Goal: Task Accomplishment & Management: Use online tool/utility

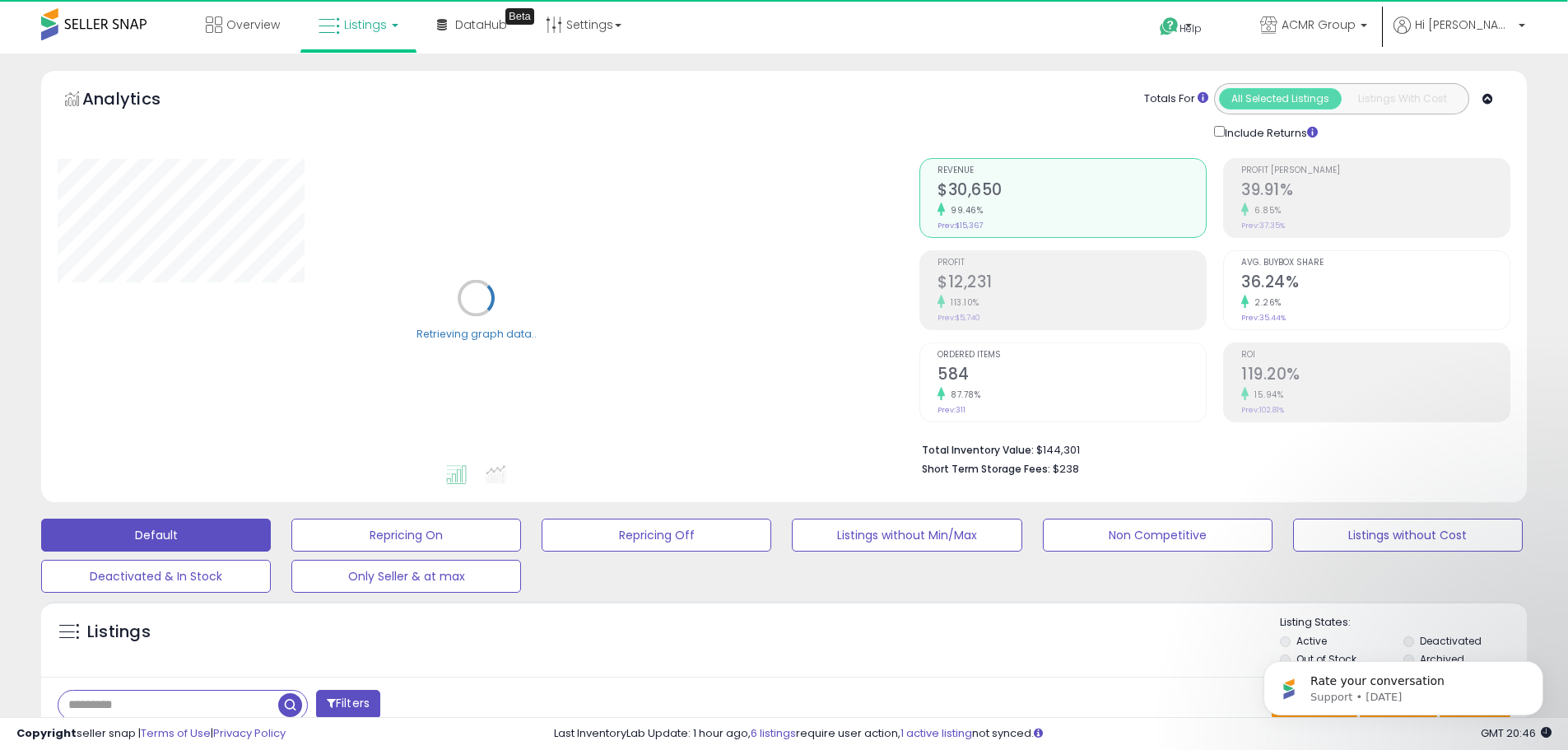
click at [366, 33] on link "Listings" at bounding box center [359, 25] width 104 height 49
click at [362, 76] on icon at bounding box center [370, 81] width 72 height 21
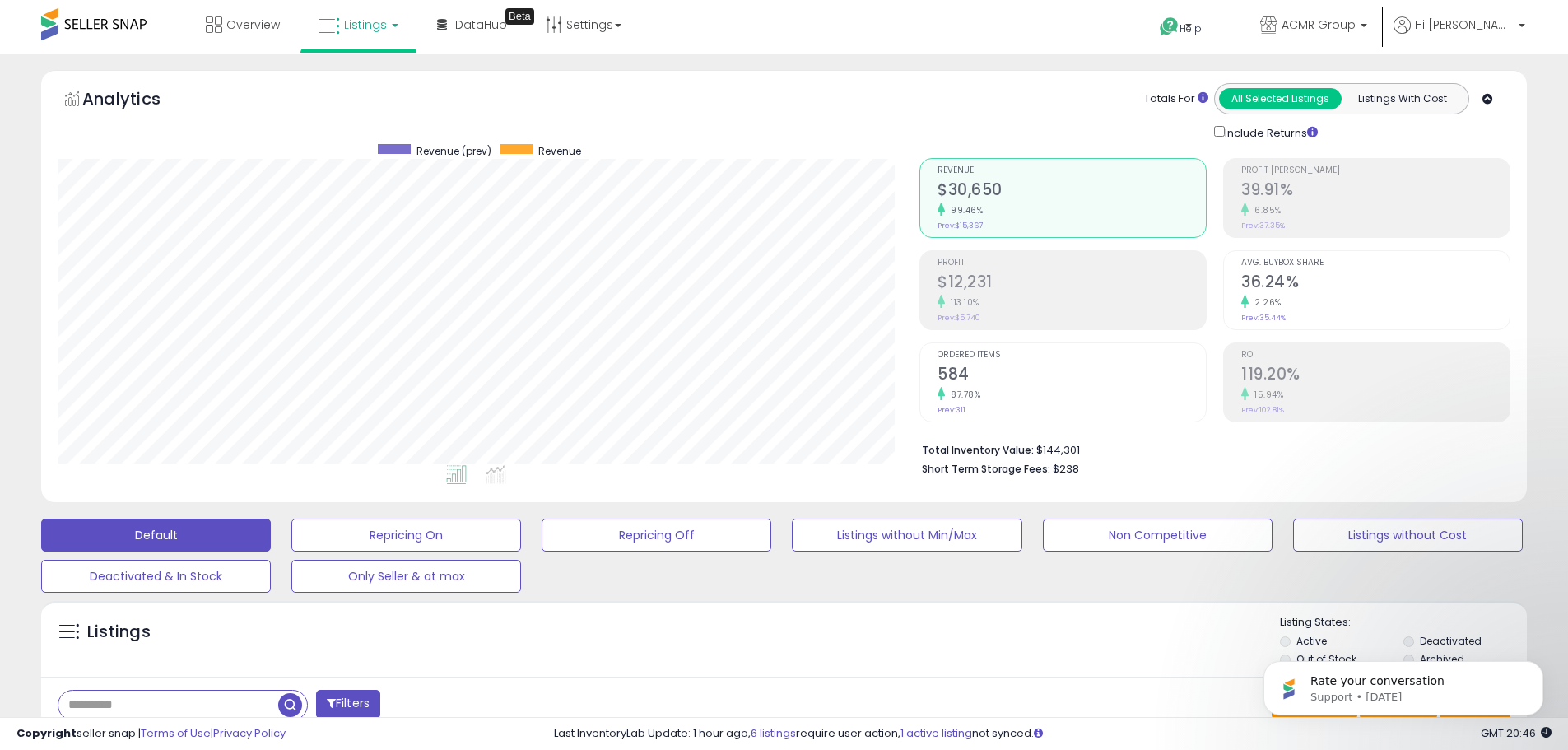
scroll to position [337, 862]
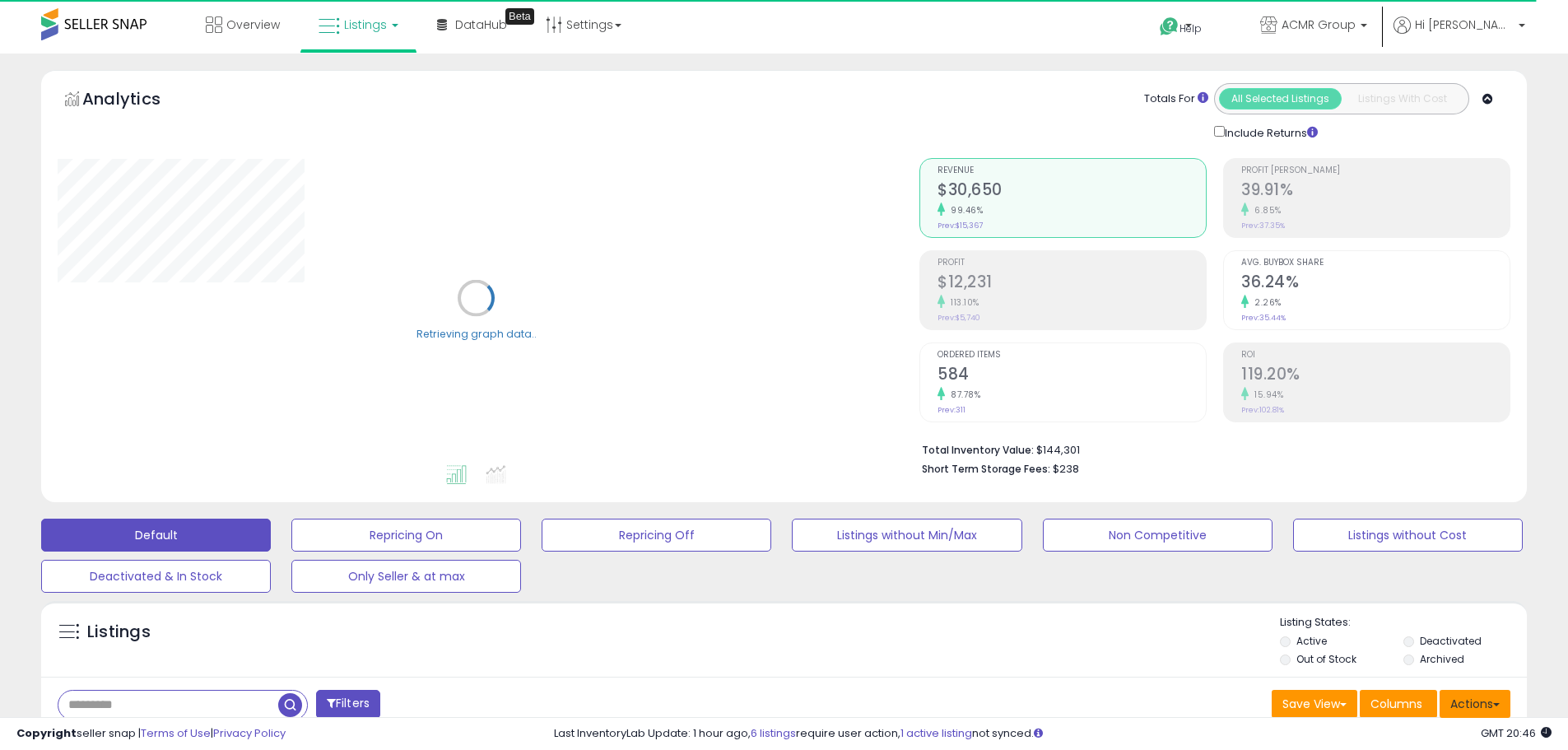
click at [1479, 708] on button "Actions" at bounding box center [1475, 704] width 71 height 28
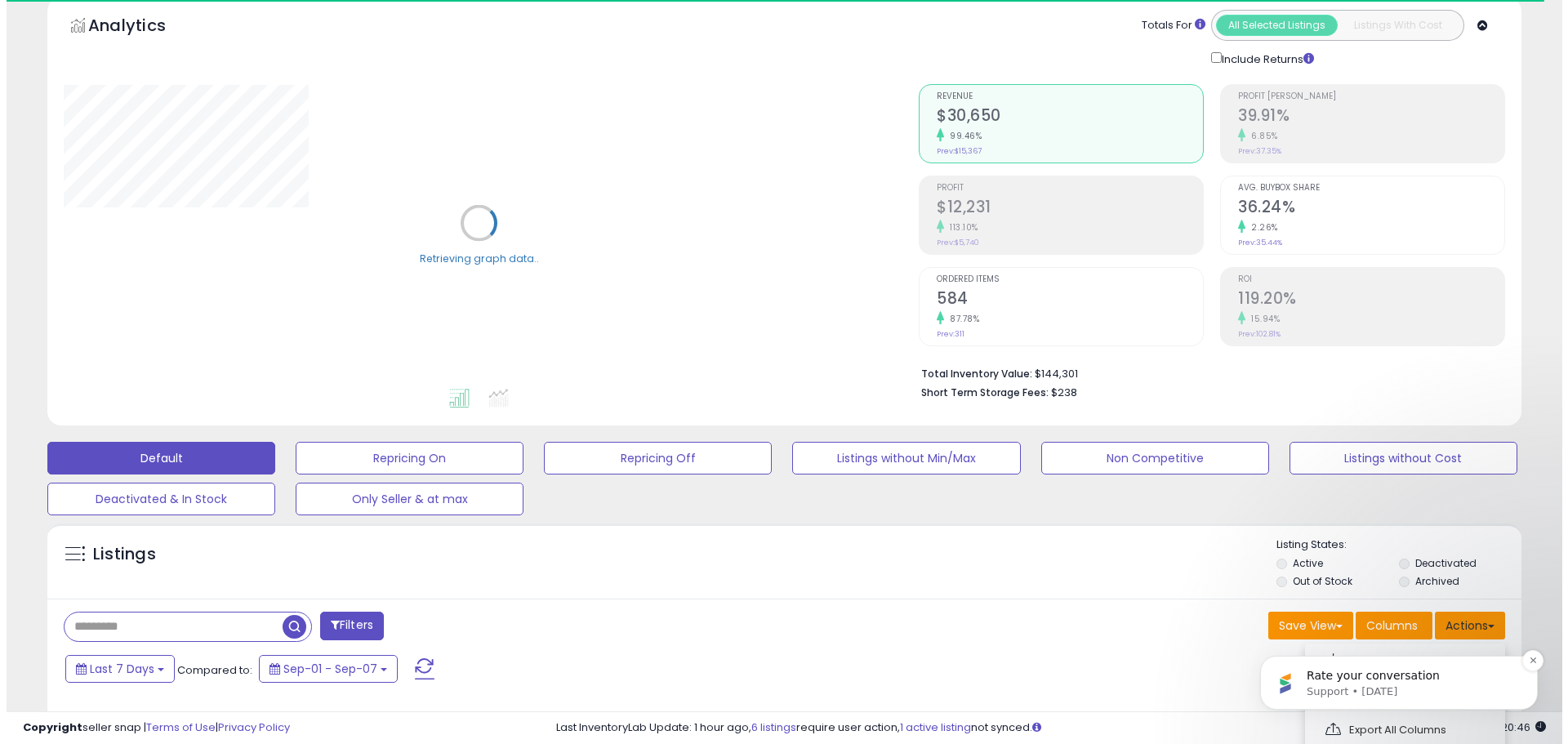
scroll to position [327, 0]
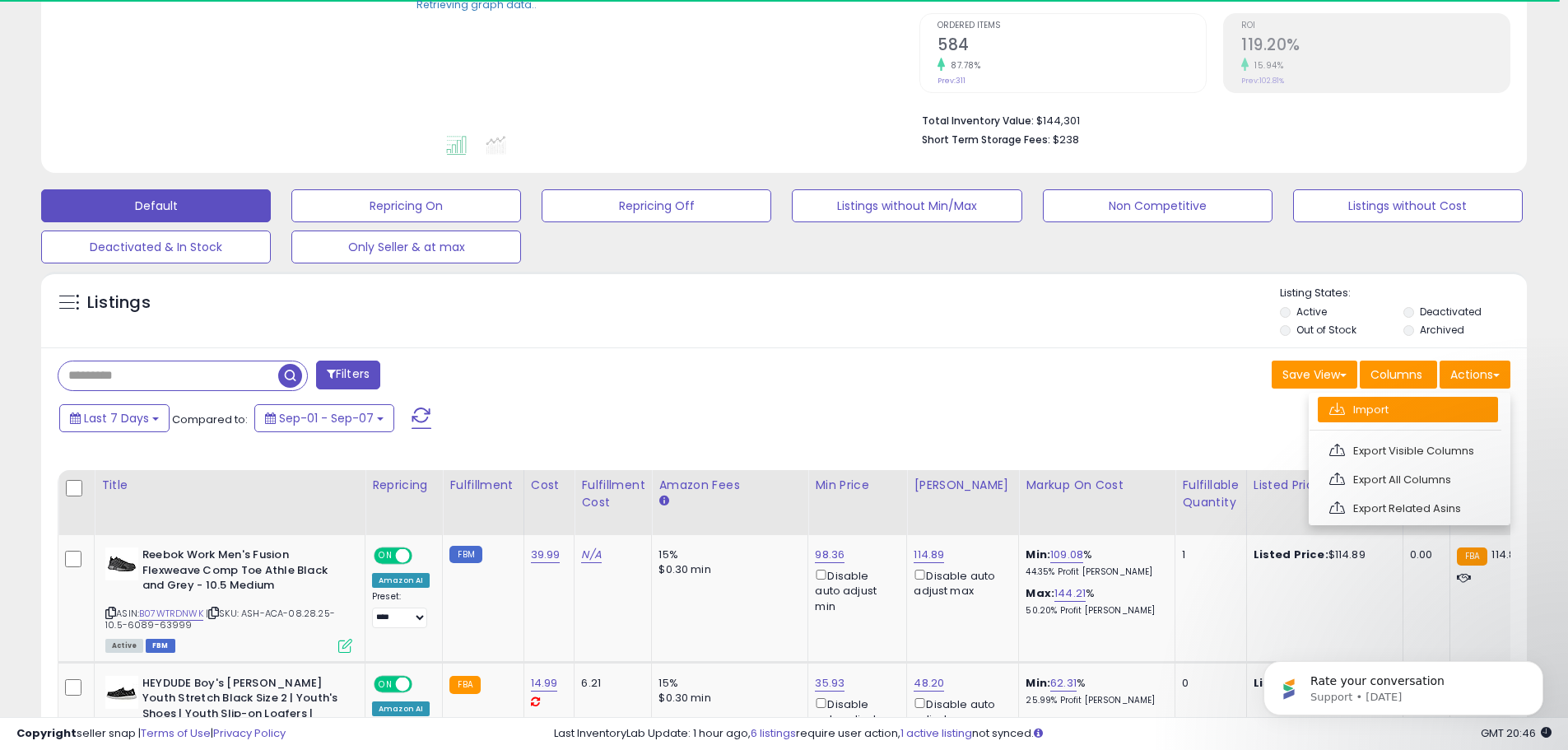
click at [1388, 401] on link "Import" at bounding box center [1408, 409] width 180 height 26
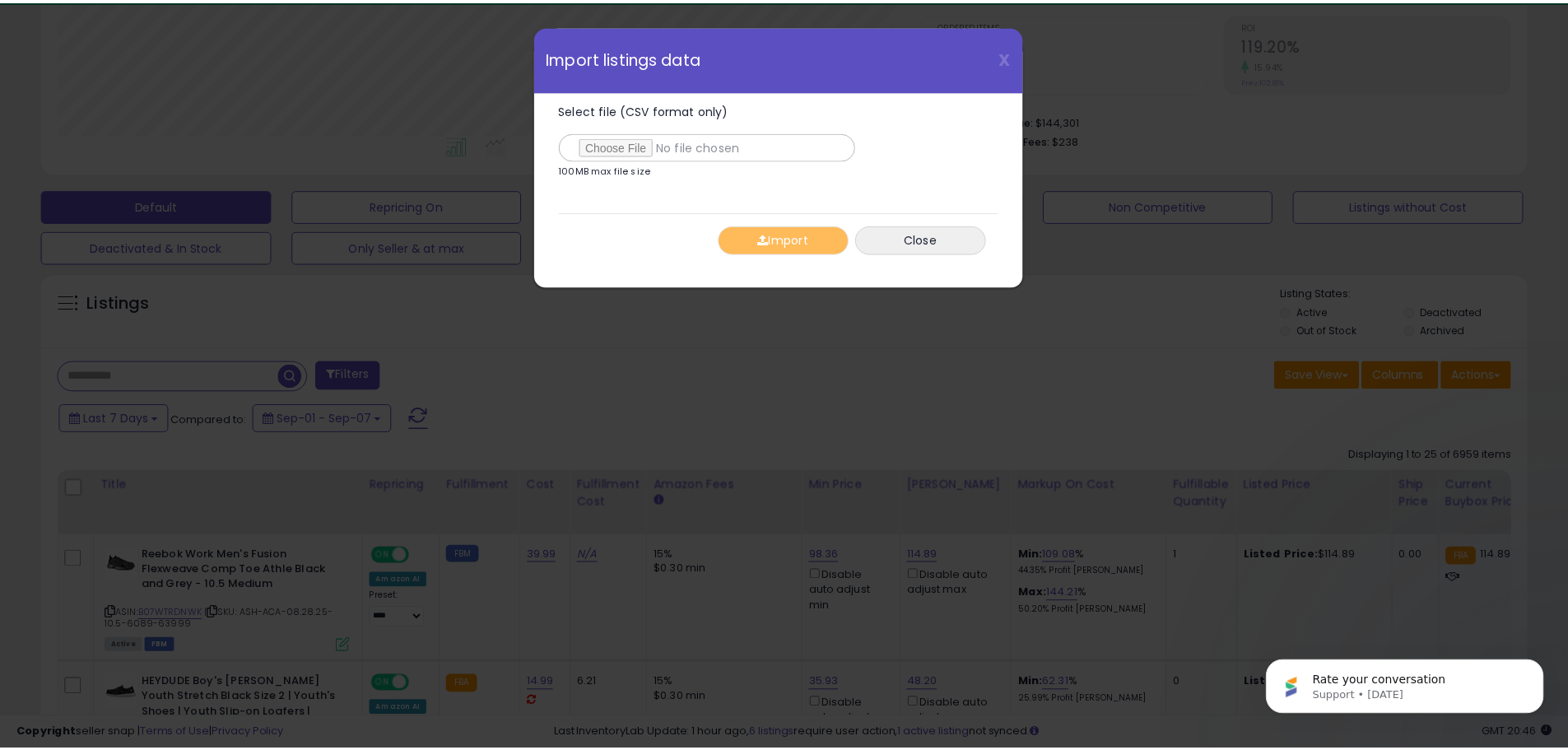
scroll to position [337, 869]
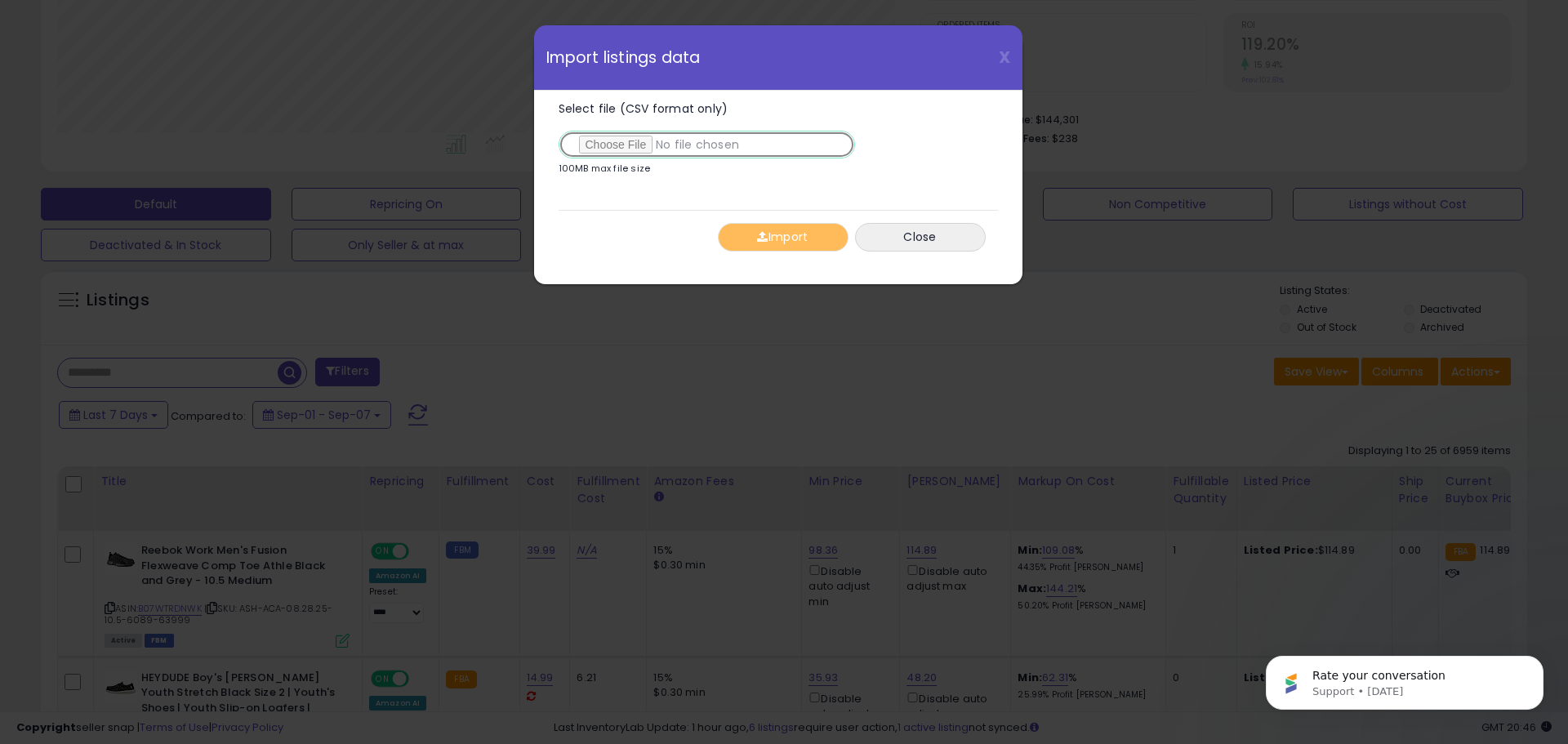
click at [627, 149] on input "Select file (CSV format only)" at bounding box center [706, 145] width 296 height 28
type input "**********"
click at [758, 238] on span "button" at bounding box center [763, 237] width 11 height 11
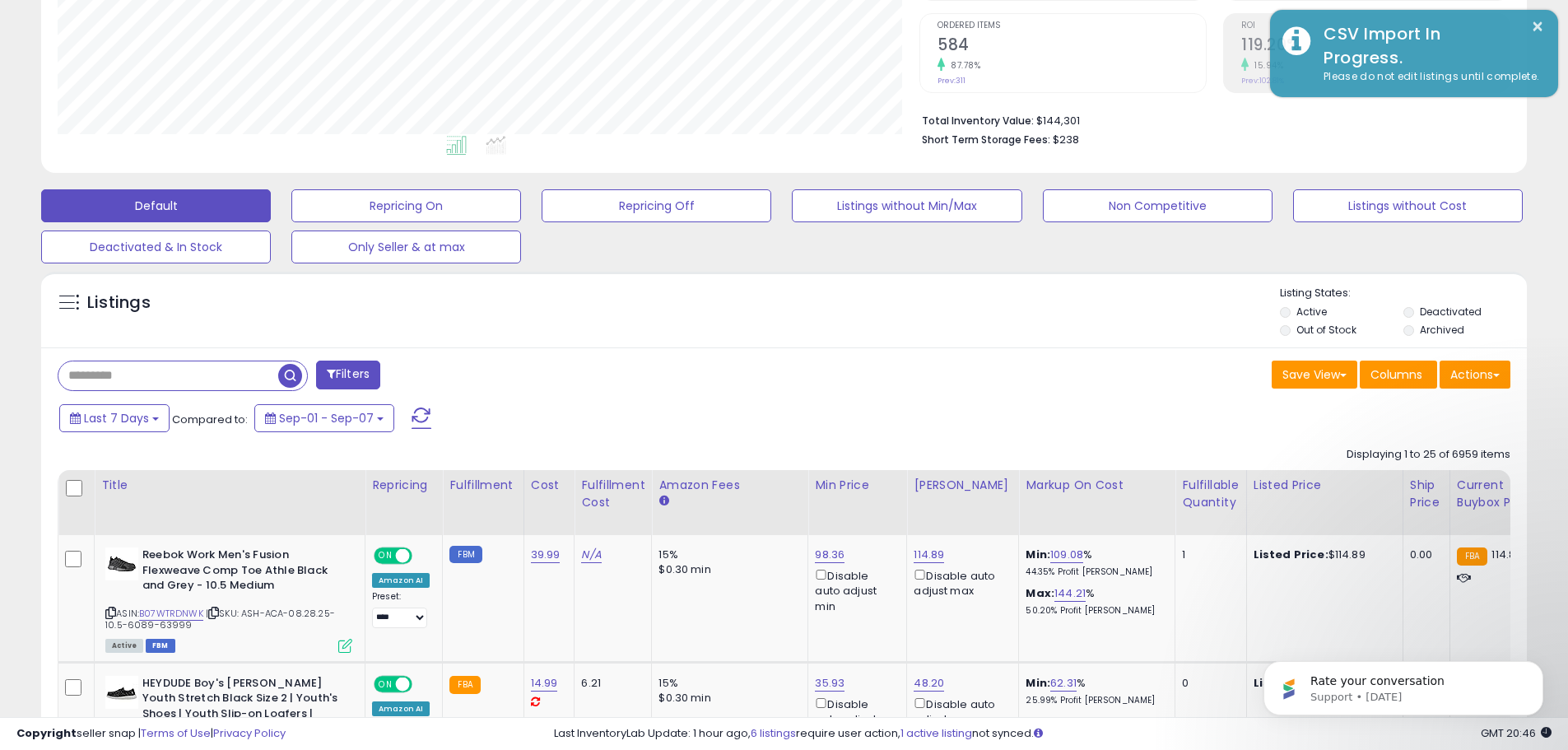
scroll to position [822730, 822195]
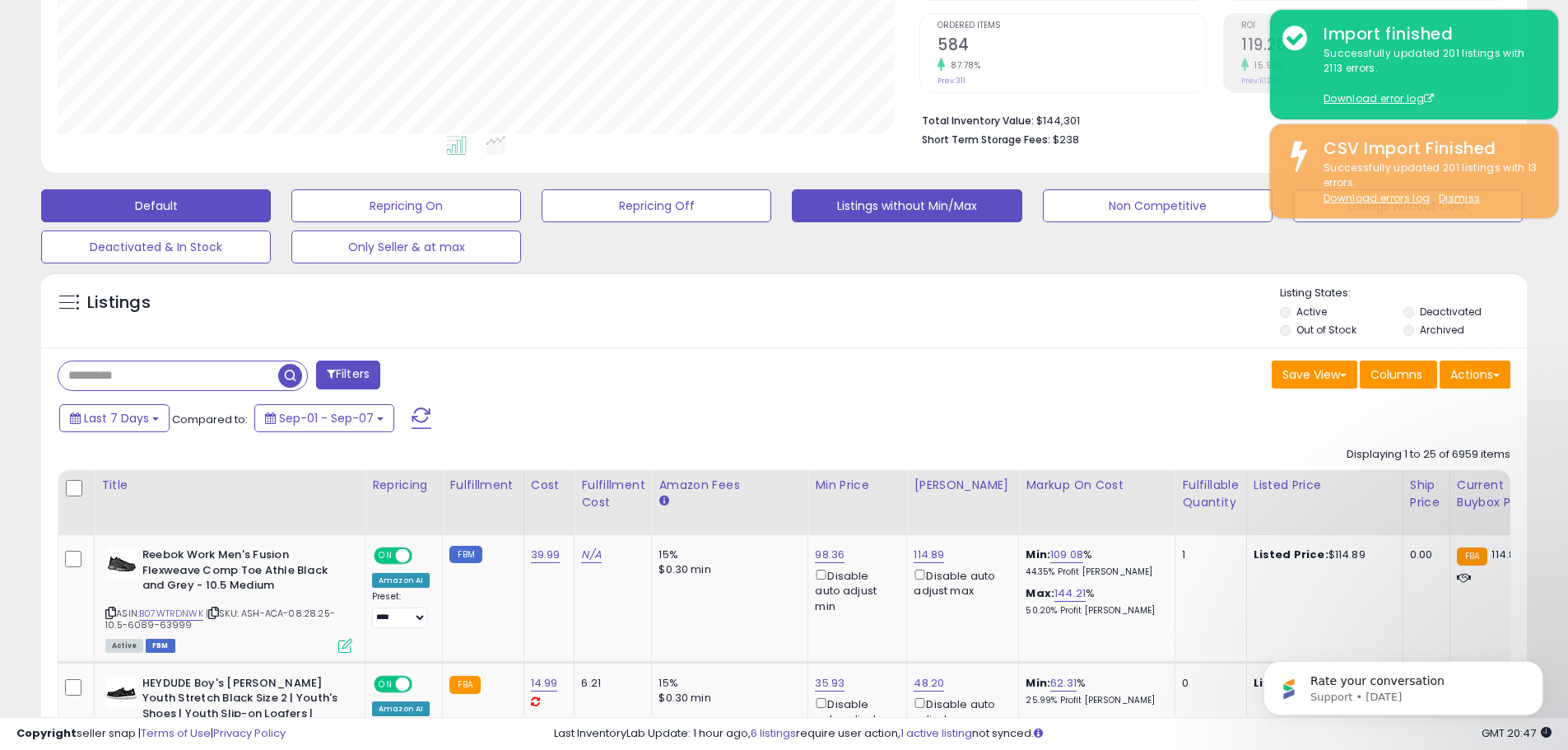
click at [945, 204] on button "Listings without Min/Max" at bounding box center [906, 205] width 230 height 33
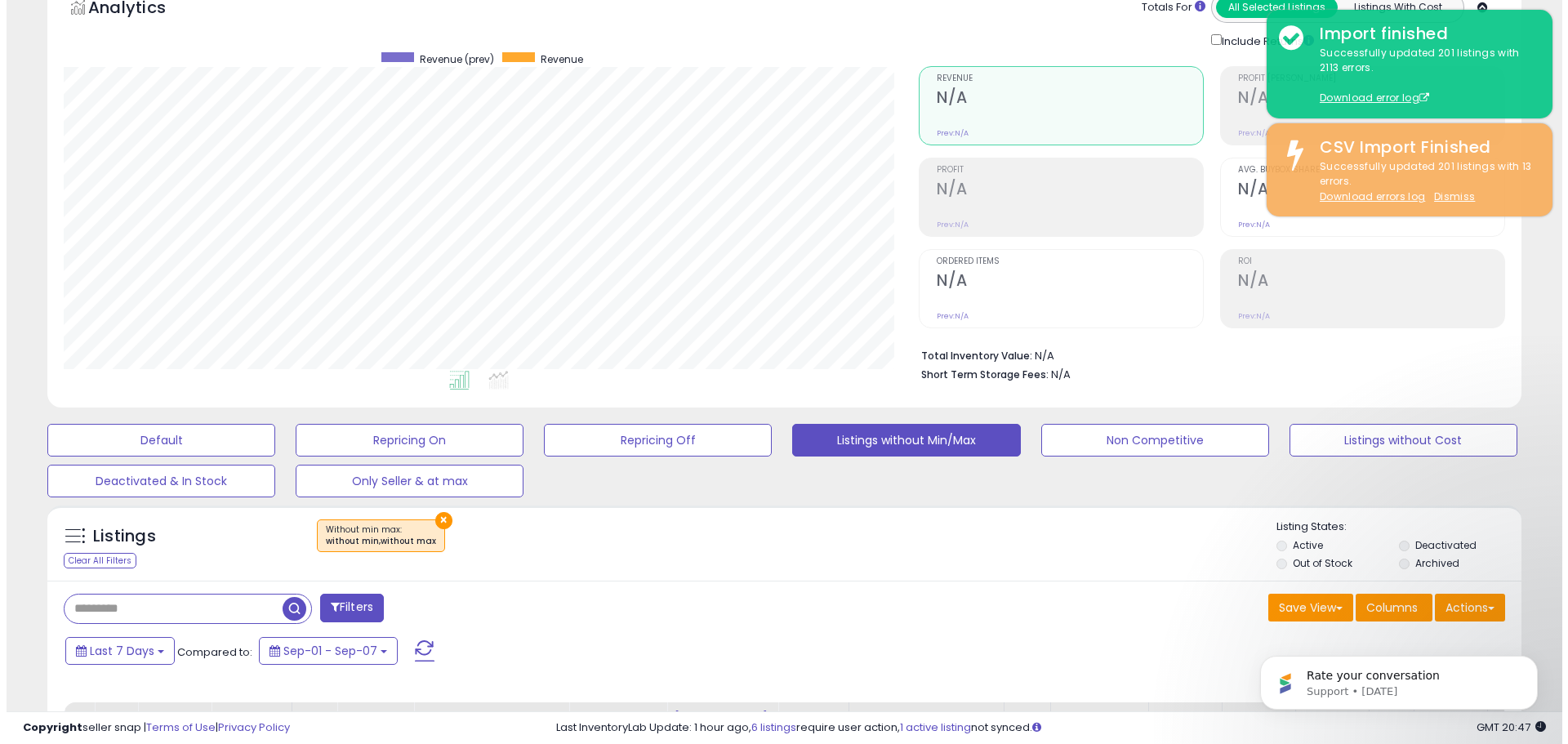
scroll to position [89, 0]
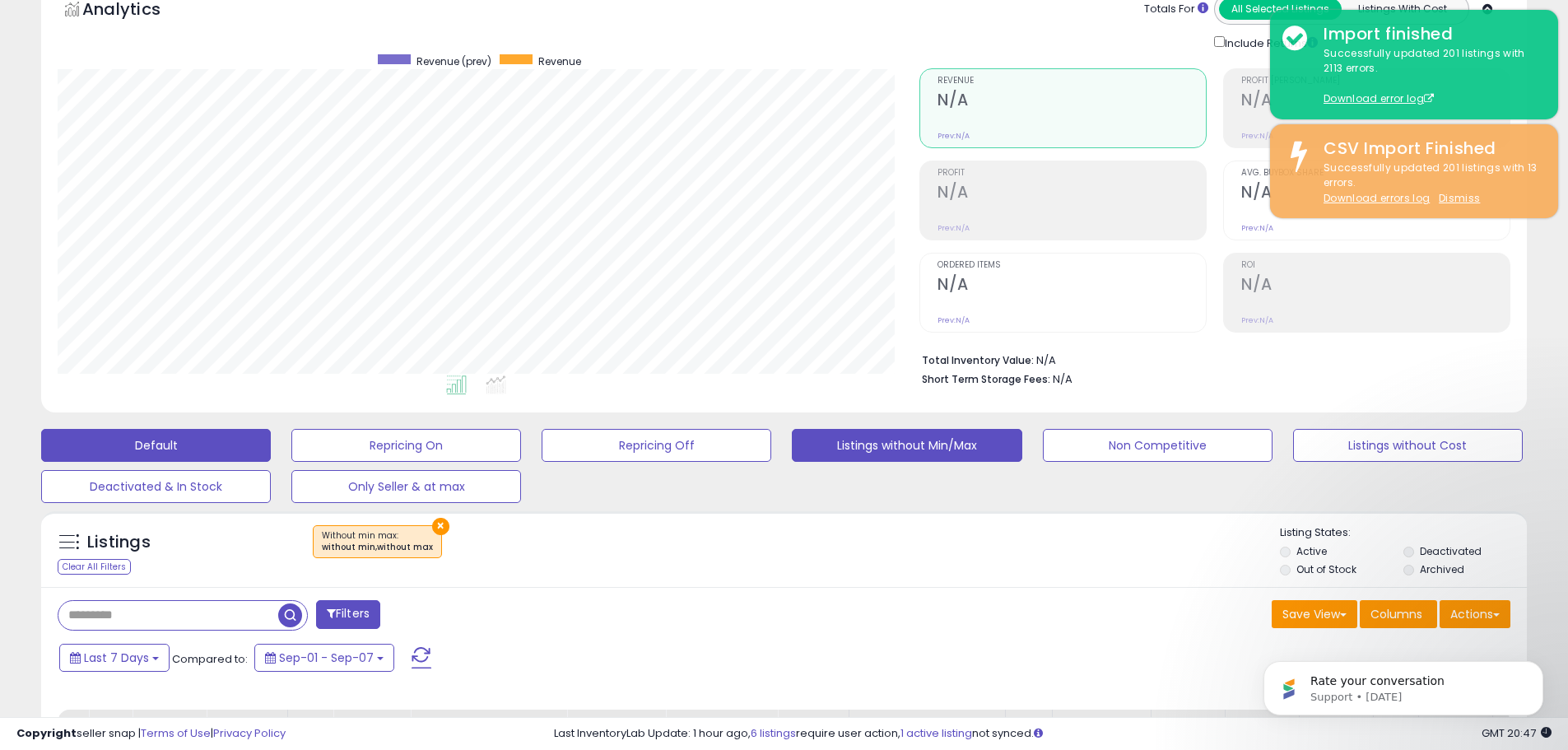
click at [118, 453] on button "Default" at bounding box center [156, 444] width 230 height 33
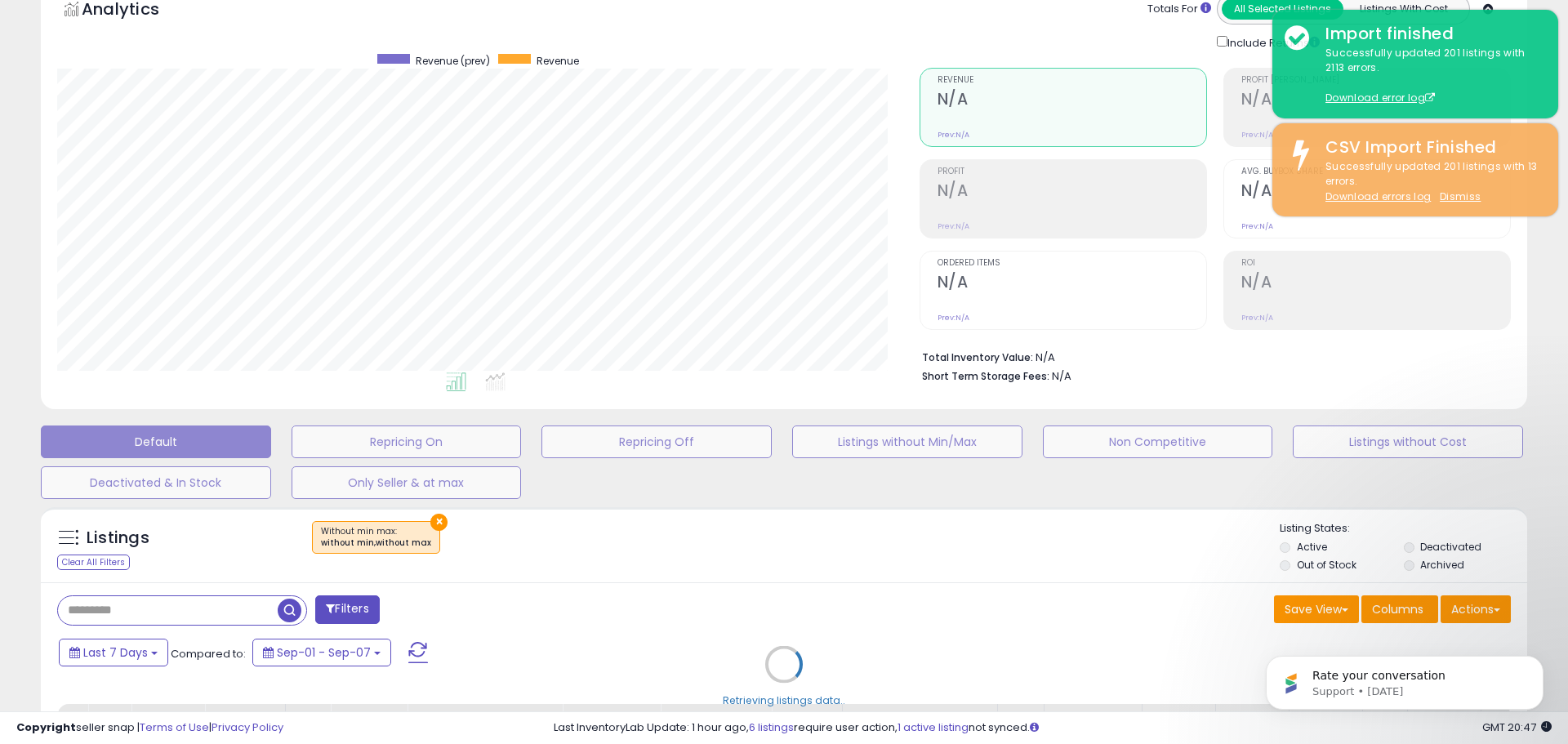
scroll to position [335, 862]
